Goal: Task Accomplishment & Management: Use online tool/utility

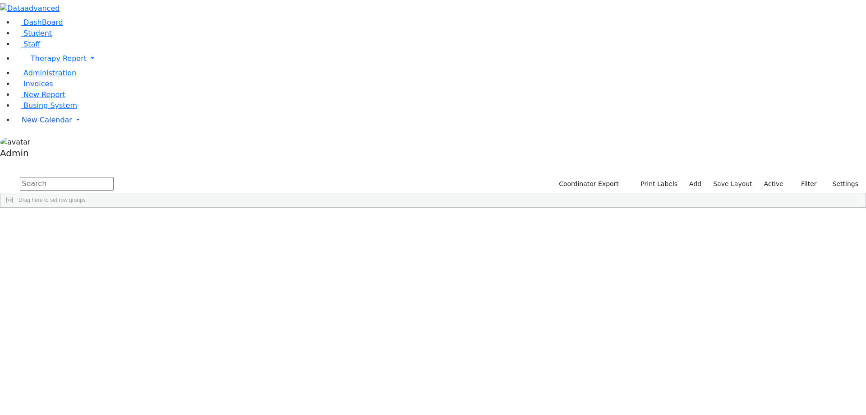
click at [35, 63] on span "New Calendar" at bounding box center [59, 58] width 56 height 9
click at [39, 142] on span "Calendar" at bounding box center [35, 138] width 32 height 9
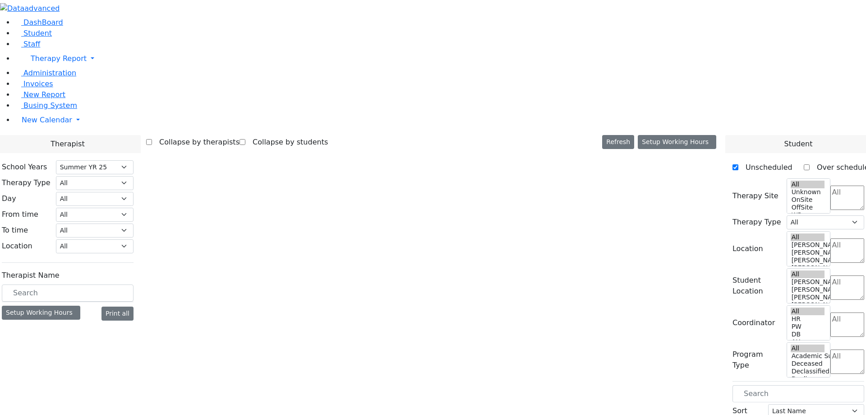
select select "211"
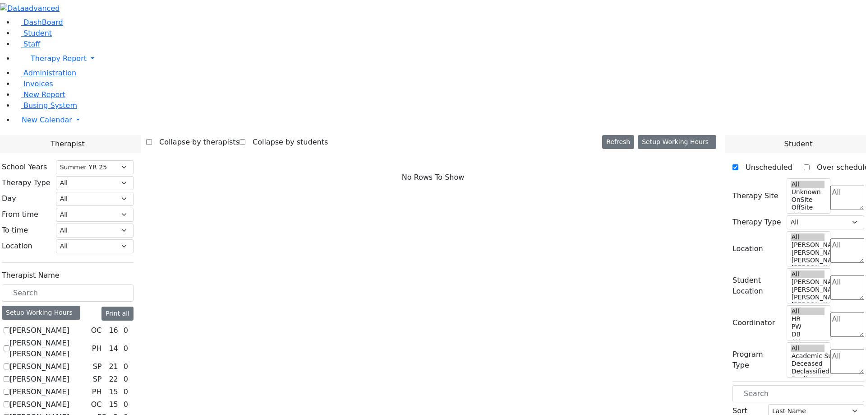
click at [240, 135] on label "Collapse by therapists" at bounding box center [196, 142] width 88 height 14
click at [152, 139] on input "Collapse by therapists" at bounding box center [149, 142] width 6 height 6
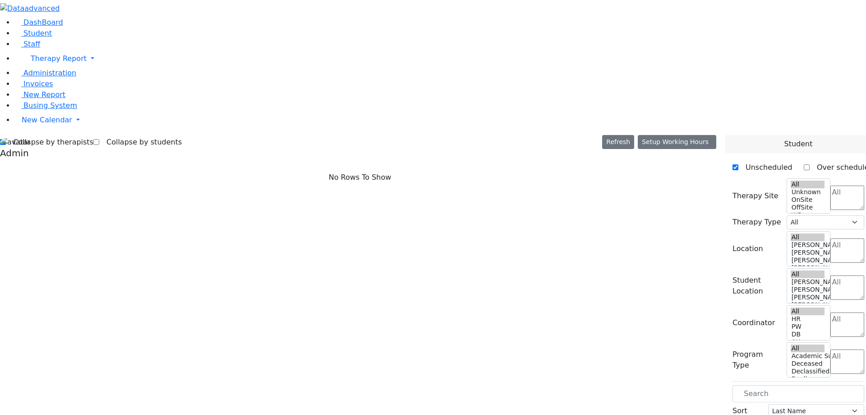
click at [76, 135] on label "Collapse by therapists" at bounding box center [50, 142] width 88 height 14
click at [6, 139] on input "Collapse by therapists" at bounding box center [3, 142] width 6 height 6
checkbox input "false"
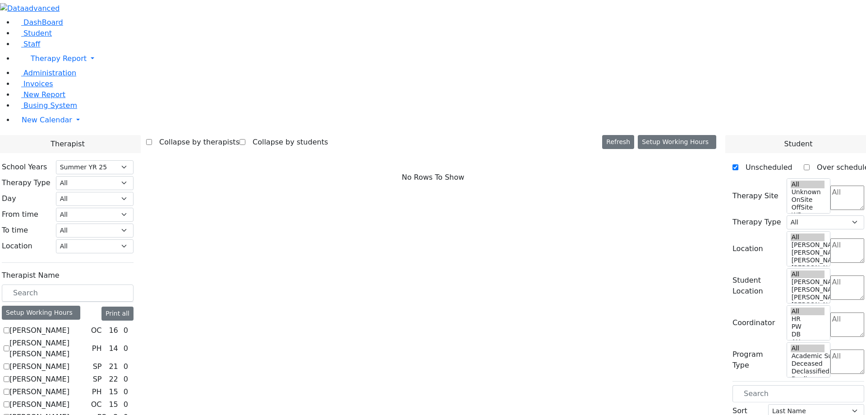
click at [69, 325] on label "Abramczyk ZC" at bounding box center [39, 330] width 60 height 11
click at [9, 327] on input "Abramczyk ZC" at bounding box center [7, 330] width 6 height 6
checkbox input "true"
select select "1"
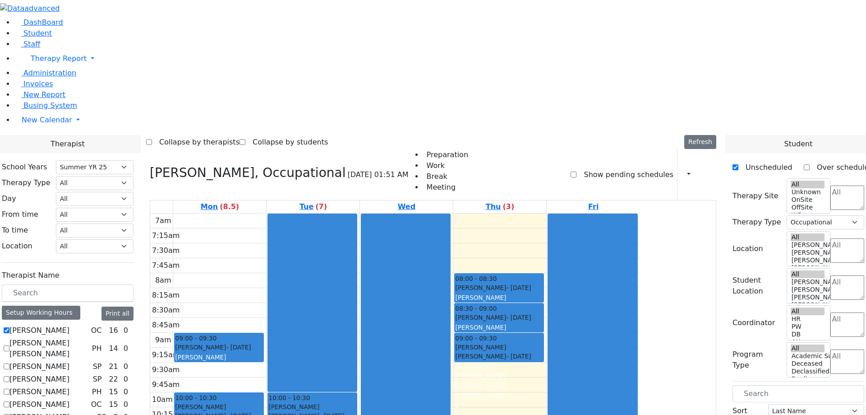
click at [88, 337] on label "Abramsky Sara Chana" at bounding box center [48, 348] width 79 height 22
click at [9, 345] on input "Abramsky Sara Chana" at bounding box center [7, 348] width 6 height 6
checkbox input "true"
select select
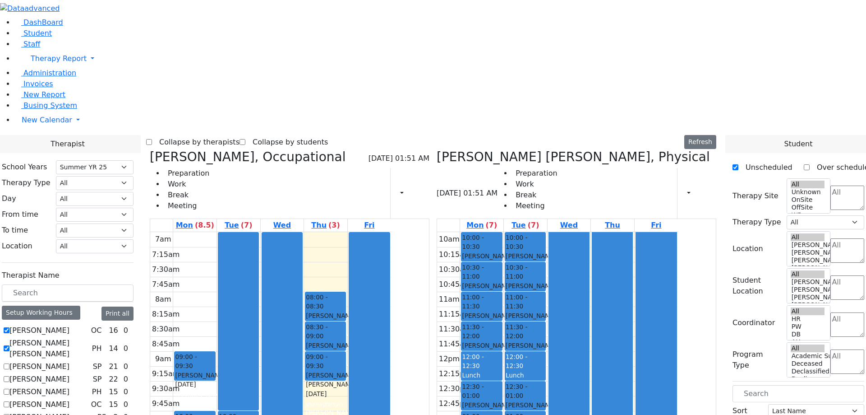
click at [240, 135] on label "Collapse by therapists" at bounding box center [196, 142] width 88 height 14
click at [152, 139] on input "Collapse by therapists" at bounding box center [149, 142] width 6 height 6
checkbox input "true"
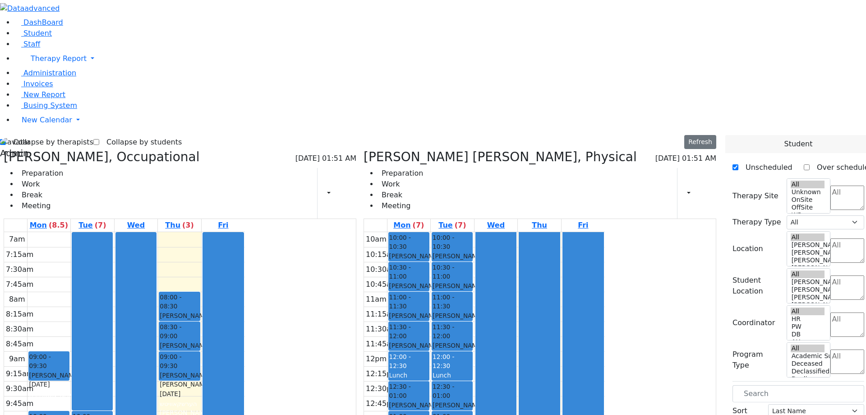
click at [384, 149] on h3 "Abramsky Sara Chana, Physical" at bounding box center [500, 156] width 273 height 15
click at [364, 149] on icon at bounding box center [364, 156] width 0 height 15
select select "1"
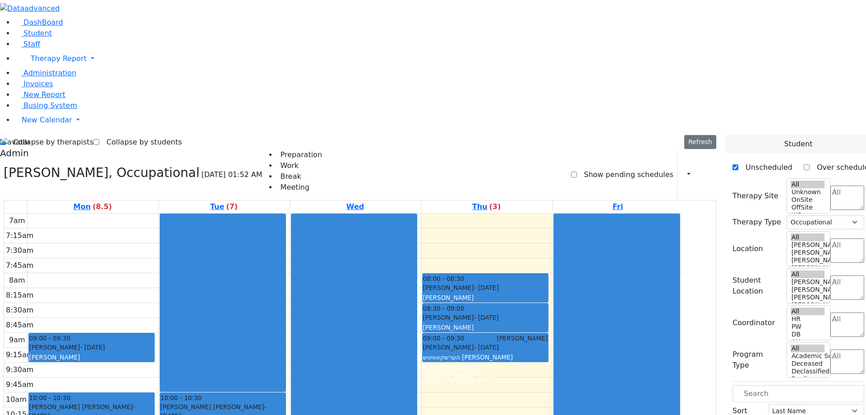
click at [601, 167] on label "Show pending schedules" at bounding box center [625, 174] width 97 height 14
click at [577, 171] on input "Show pending schedules" at bounding box center [574, 174] width 6 height 6
checkbox input "true"
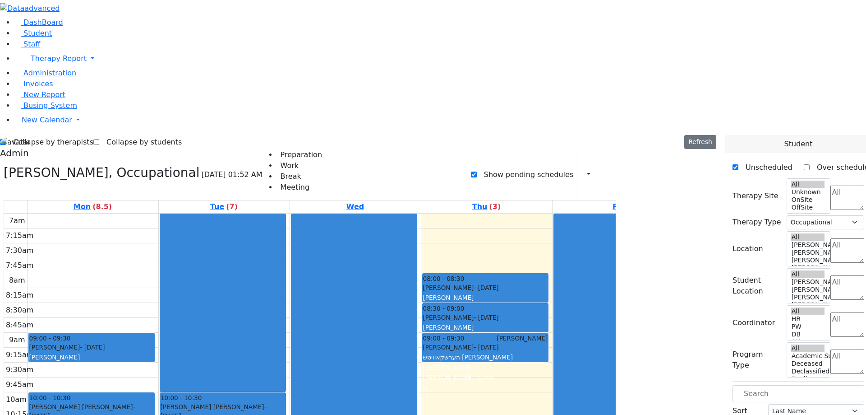
click at [37, 135] on label "Collapse by therapists" at bounding box center [50, 142] width 88 height 14
click at [6, 139] on input "Collapse by therapists" at bounding box center [3, 142] width 6 height 6
checkbox input "false"
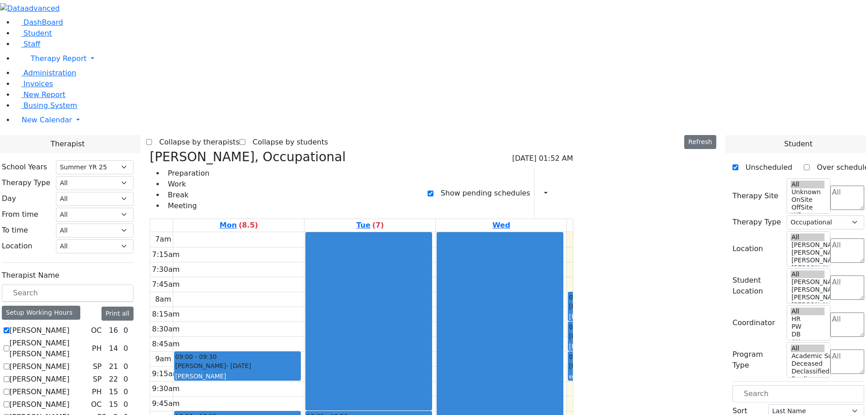
checkbox input "false"
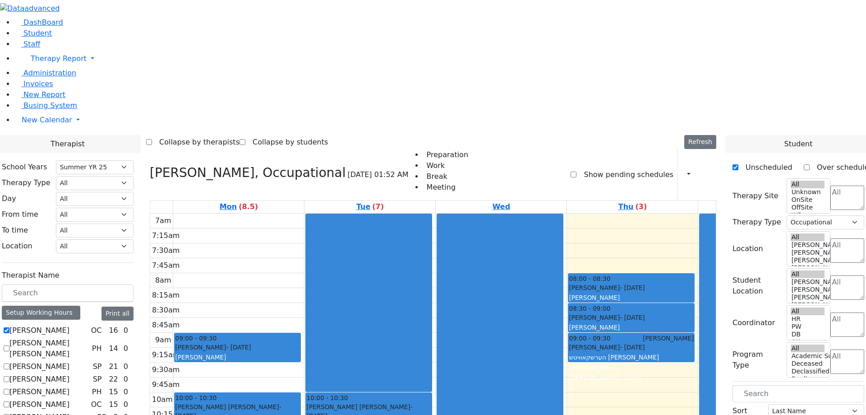
click at [238, 135] on label "Collapse by therapists" at bounding box center [196, 142] width 88 height 14
click at [152, 139] on input "Collapse by therapists" at bounding box center [149, 142] width 6 height 6
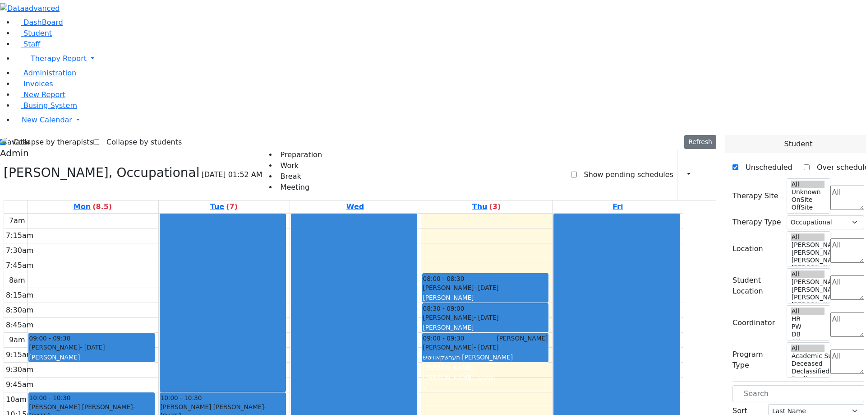
scroll to position [145, 0]
click at [36, 135] on label "Collapse by therapists" at bounding box center [50, 142] width 88 height 14
click at [6, 139] on input "Collapse by therapists" at bounding box center [3, 142] width 6 height 6
checkbox input "false"
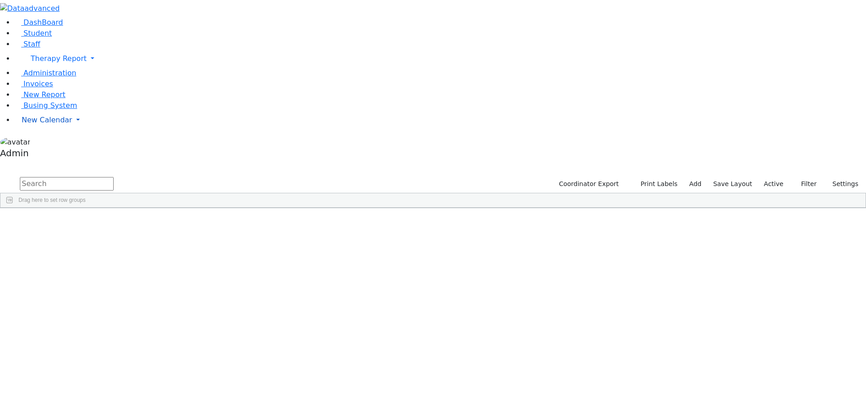
click at [18, 68] on link "New Calendar" at bounding box center [440, 59] width 852 height 18
click at [42, 142] on span "Calendar" at bounding box center [35, 138] width 32 height 9
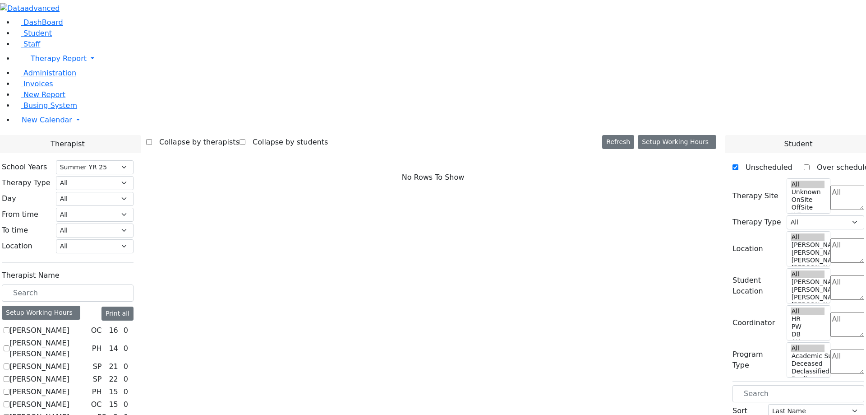
select select "211"
click at [134, 239] on select "All Binyan Klein 5 Binyan Klein 4 Binyan Klein 3 Binyan Klein 2 Binyan Klein 1 …" at bounding box center [95, 246] width 78 height 14
select select "1"
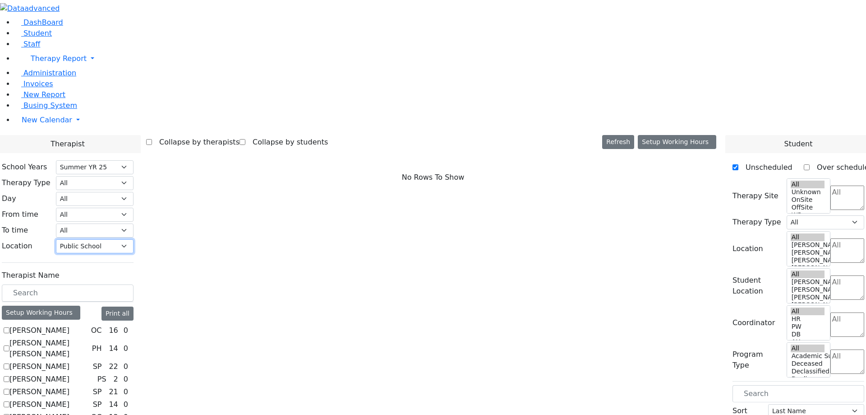
click at [134, 239] on select "All Binyan Klein 5 Binyan Klein 4 Binyan Klein 3 Binyan Klein 2 Binyan Klein 1 …" at bounding box center [95, 246] width 78 height 14
checkbox input "true"
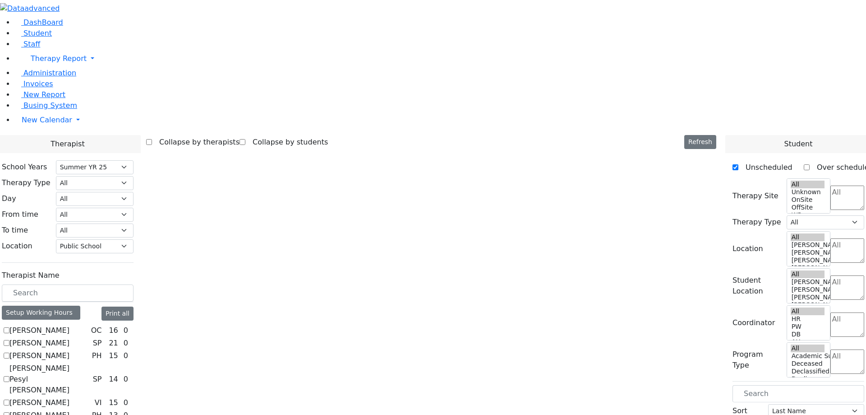
select select "3"
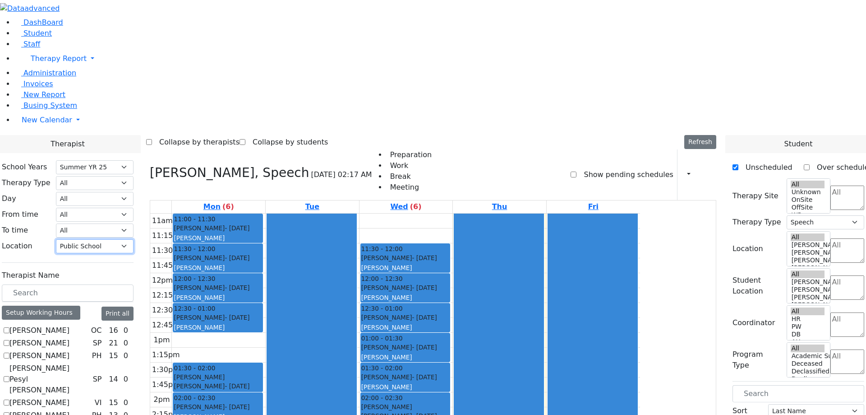
click at [134, 239] on select "All Binyan Klein 5 Binyan Klein 4 Binyan Klein 3 Binyan Klein 2 Binyan Klein 1 …" at bounding box center [95, 246] width 78 height 14
select select "33"
click at [134, 239] on select "All Binyan Klein 5 Binyan Klein 4 Binyan Klein 3 Binyan Klein 2 Binyan Klein 1 …" at bounding box center [95, 246] width 78 height 14
select select
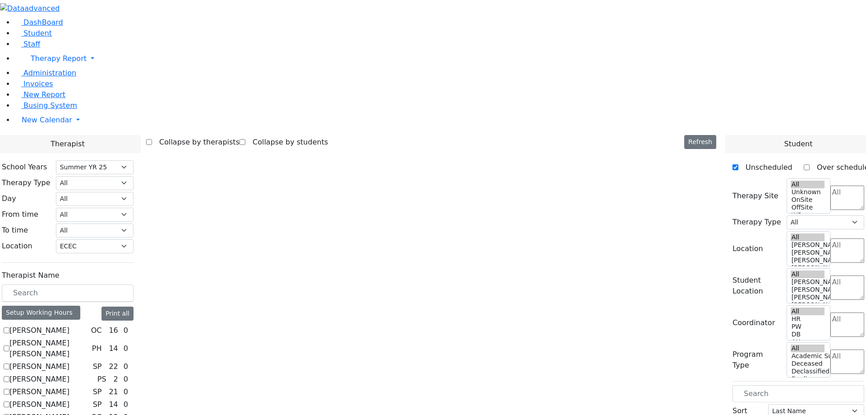
click at [88, 337] on label "Abramsky Sara Chana" at bounding box center [48, 348] width 79 height 22
click at [9, 345] on input "Abramsky Sara Chana" at bounding box center [7, 348] width 6 height 6
checkbox input "true"
select select "2"
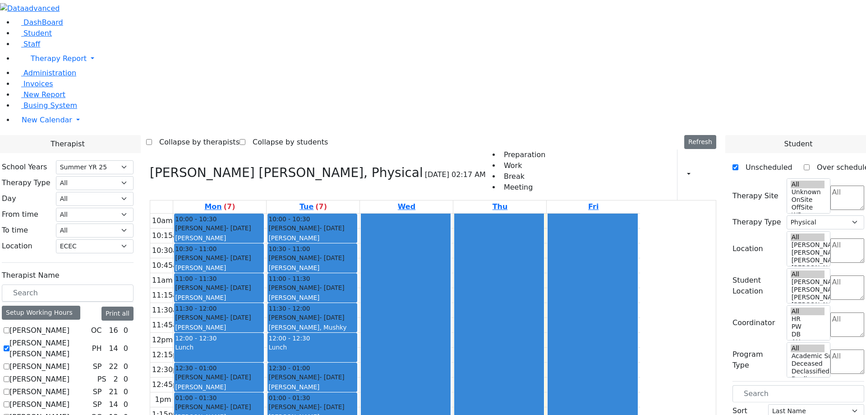
click at [69, 325] on label "Abramczyk ZC" at bounding box center [39, 330] width 60 height 11
click at [9, 327] on input "Abramczyk ZC" at bounding box center [7, 330] width 6 height 6
checkbox input "true"
select select
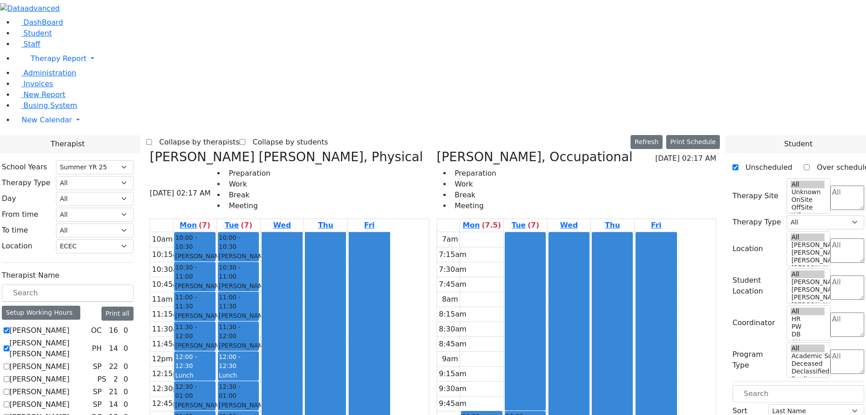
click at [88, 337] on label "Abramsky Sara Chana" at bounding box center [48, 348] width 79 height 22
click at [9, 345] on input "Abramsky Sara Chana" at bounding box center [7, 348] width 6 height 6
checkbox input "false"
select select "1"
